Goal: Book appointment/travel/reservation

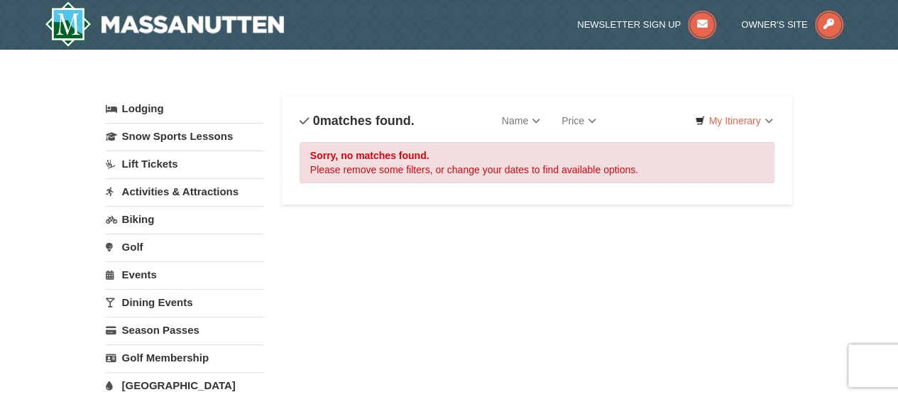
click at [135, 188] on link "Activities & Attractions" at bounding box center [185, 191] width 158 height 26
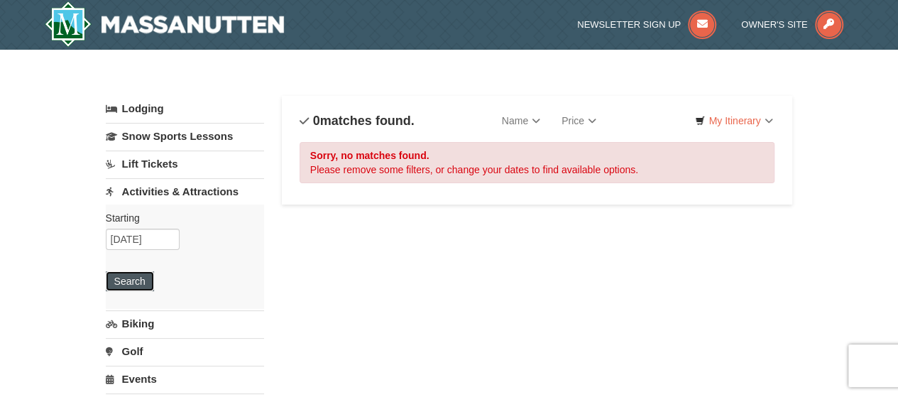
click at [130, 285] on button "Search" at bounding box center [130, 281] width 48 height 20
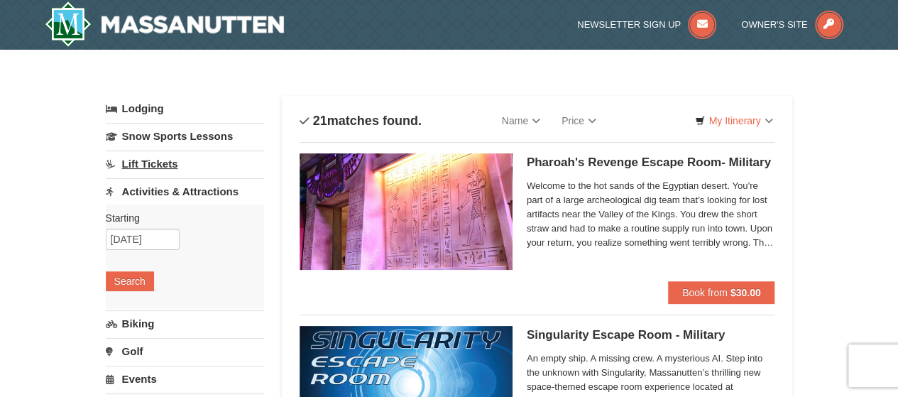
click at [106, 159] on link "Lift Tickets" at bounding box center [185, 163] width 158 height 26
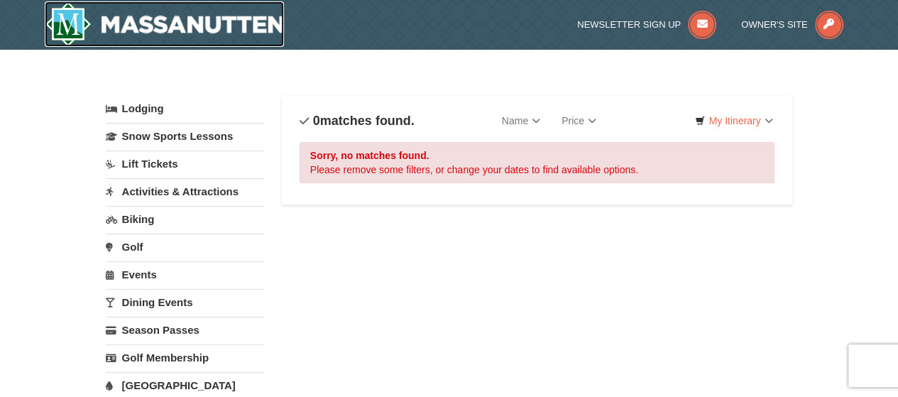
click at [116, 34] on img at bounding box center [165, 23] width 240 height 45
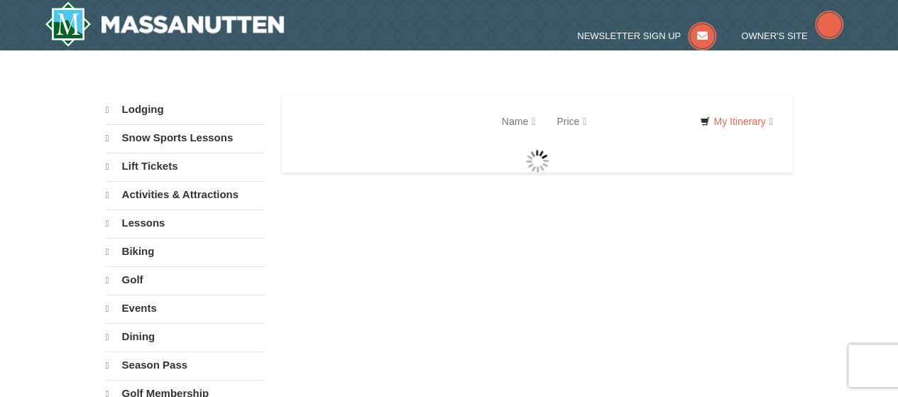
select select "9"
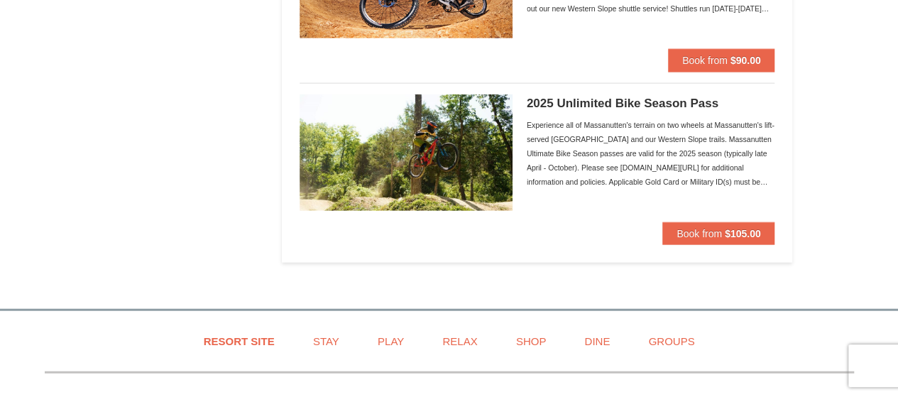
scroll to position [1616, 0]
